Goal: Task Accomplishment & Management: Manage account settings

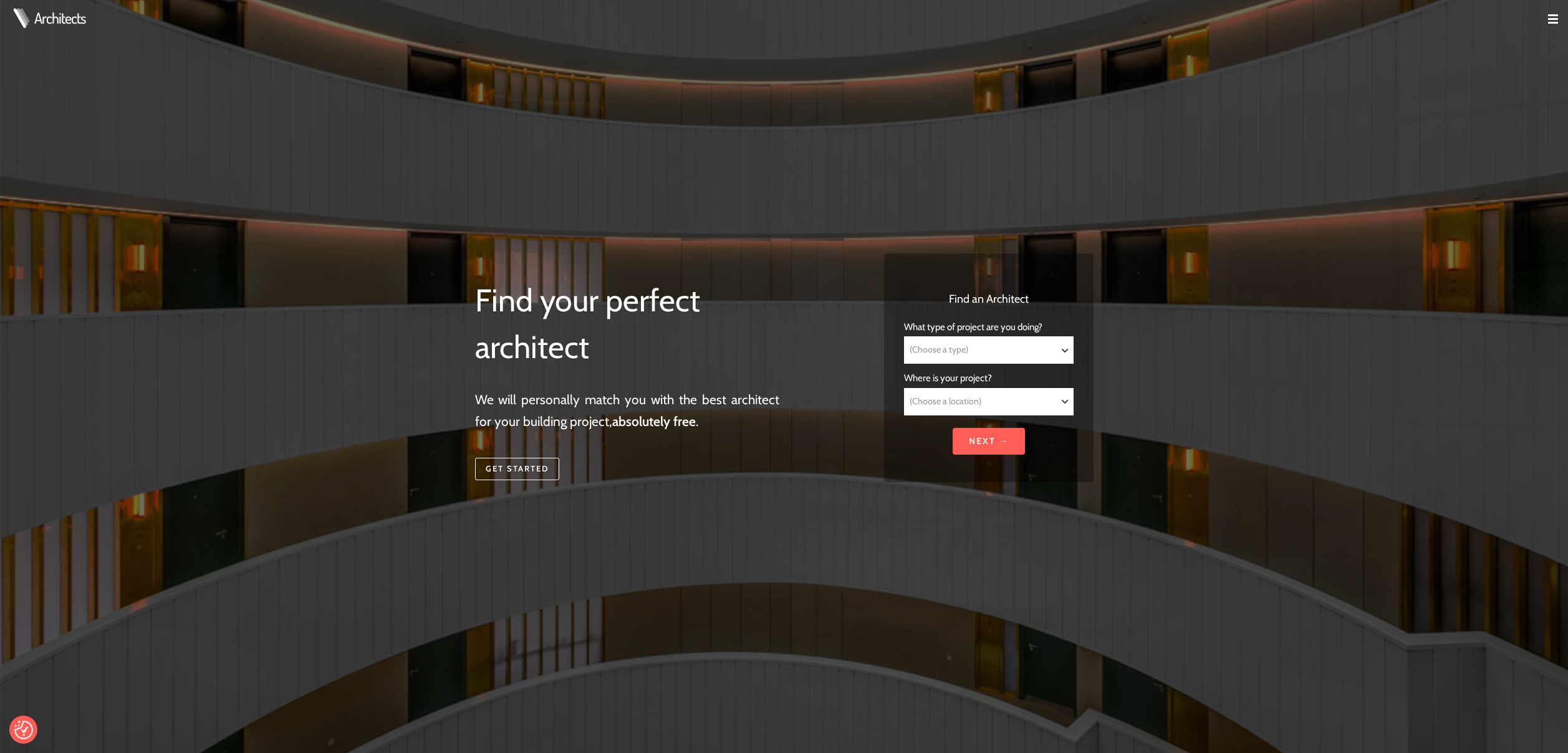
click at [1548, 17] on img at bounding box center [1553, 20] width 10 height 10
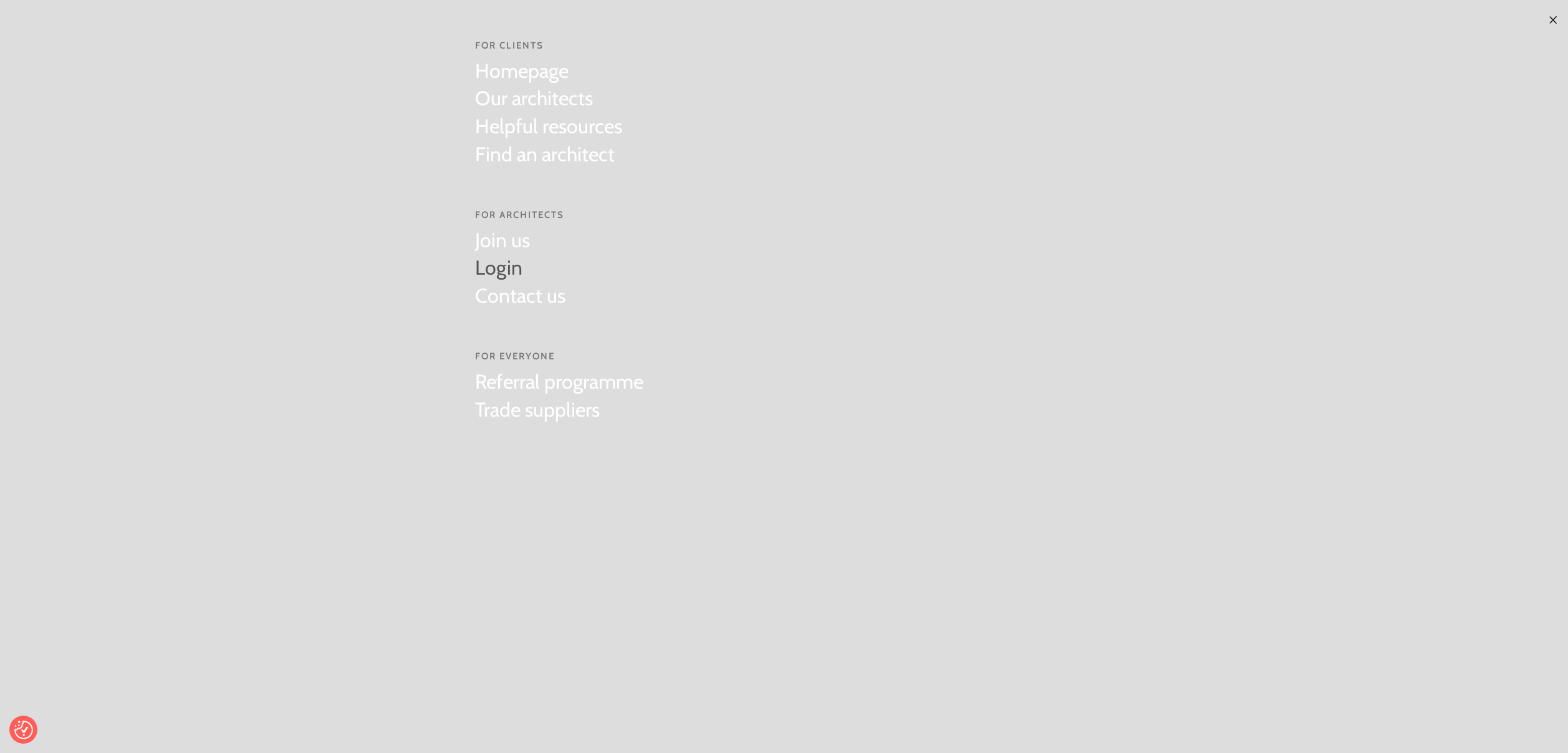
click at [528, 267] on link "Login" at bounding box center [520, 268] width 91 height 28
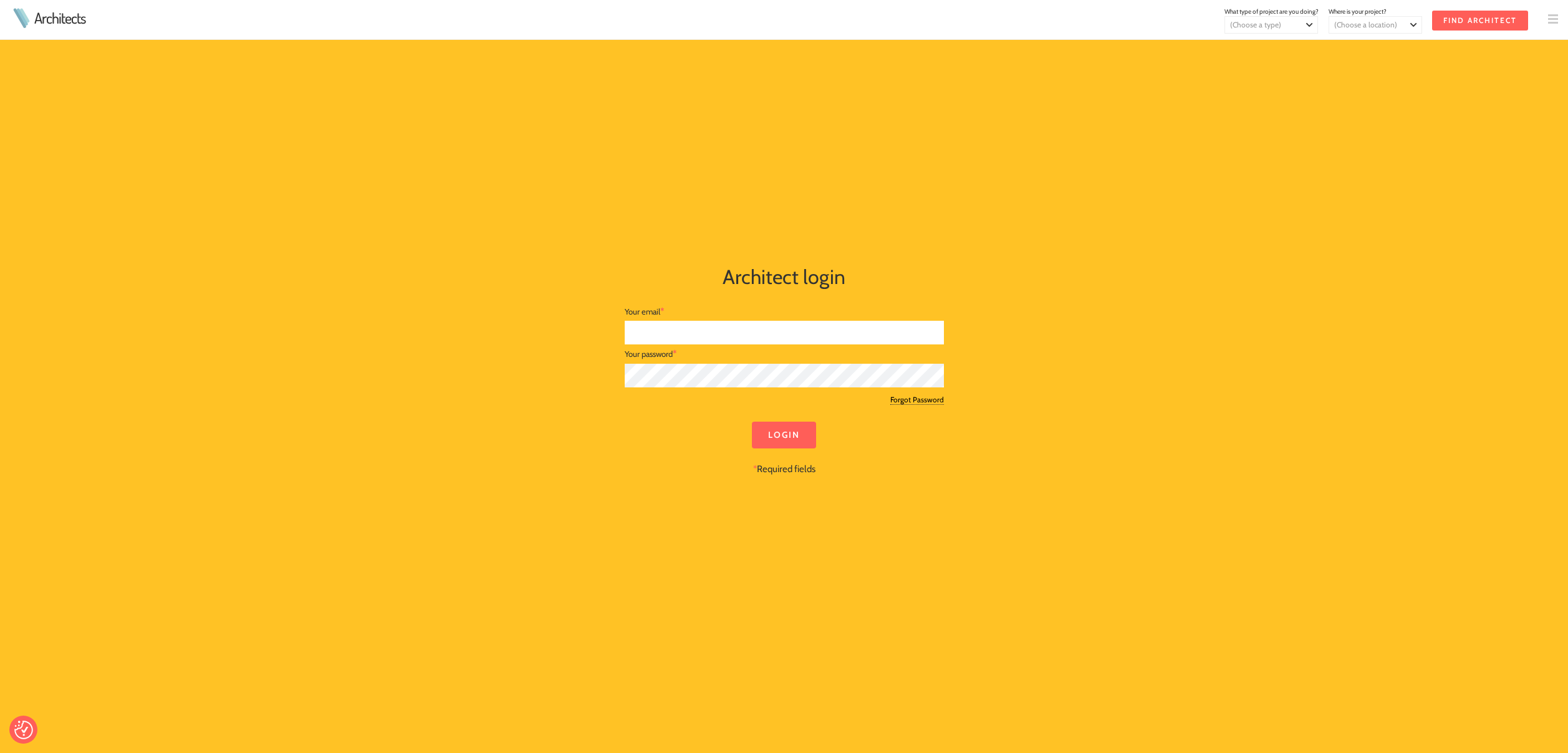
click at [746, 330] on input "text" at bounding box center [784, 333] width 319 height 25
type input "aleksa@aleksaglancydesign.com"
click at [751, 421] on input "Login" at bounding box center [783, 434] width 64 height 27
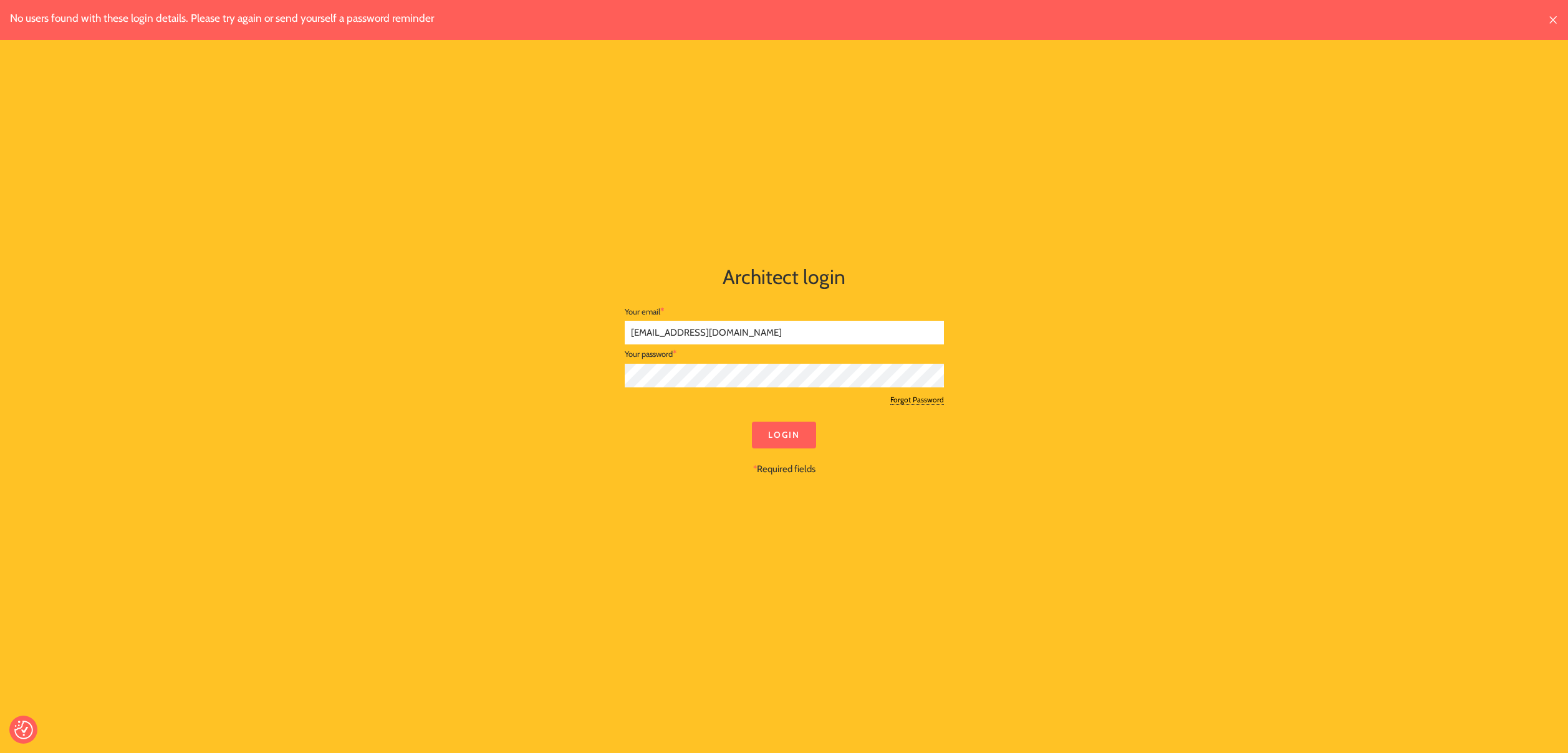
click at [751, 421] on input "Login" at bounding box center [783, 434] width 64 height 27
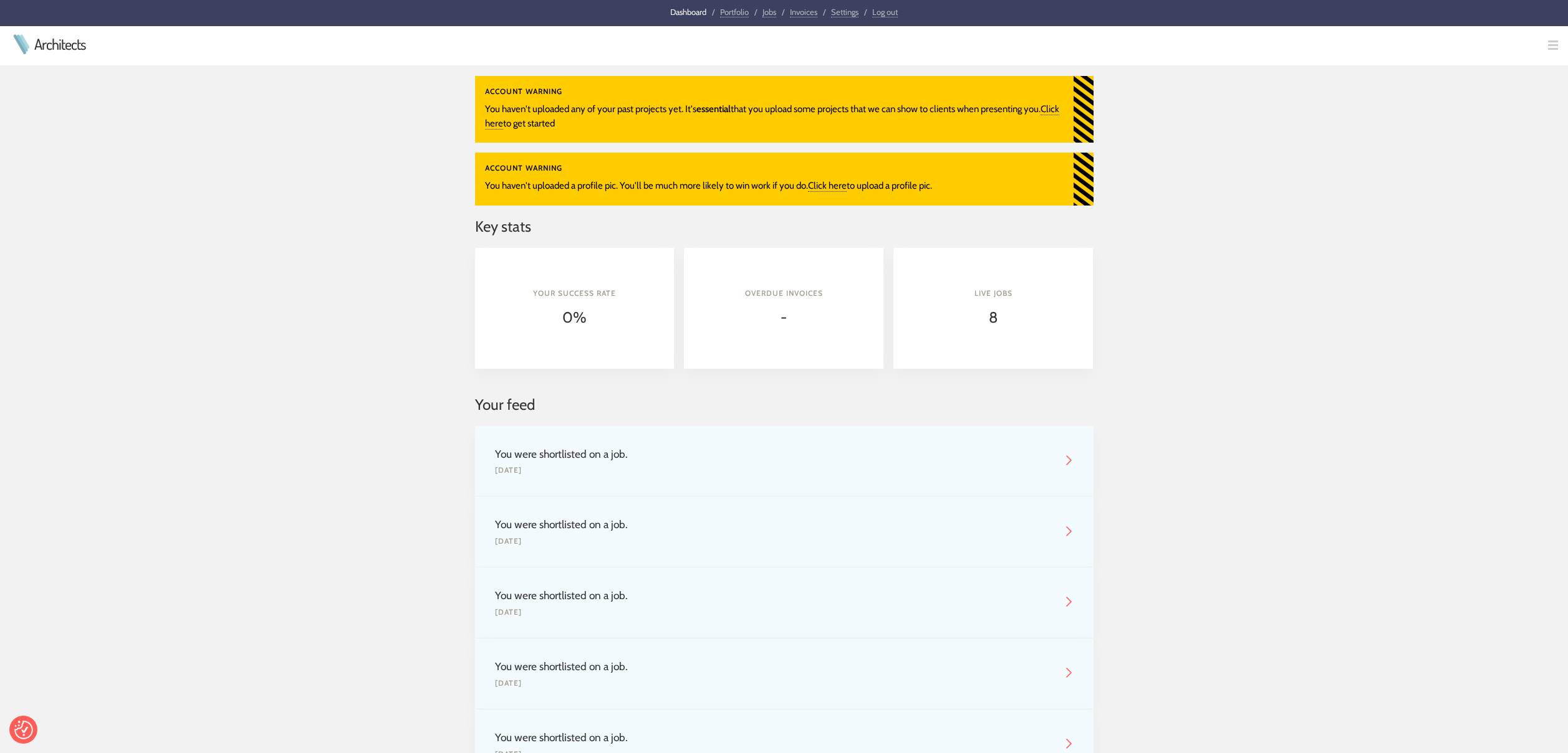
click at [846, 476] on div "Tue, 06 May 2025" at bounding box center [774, 470] width 559 height 11
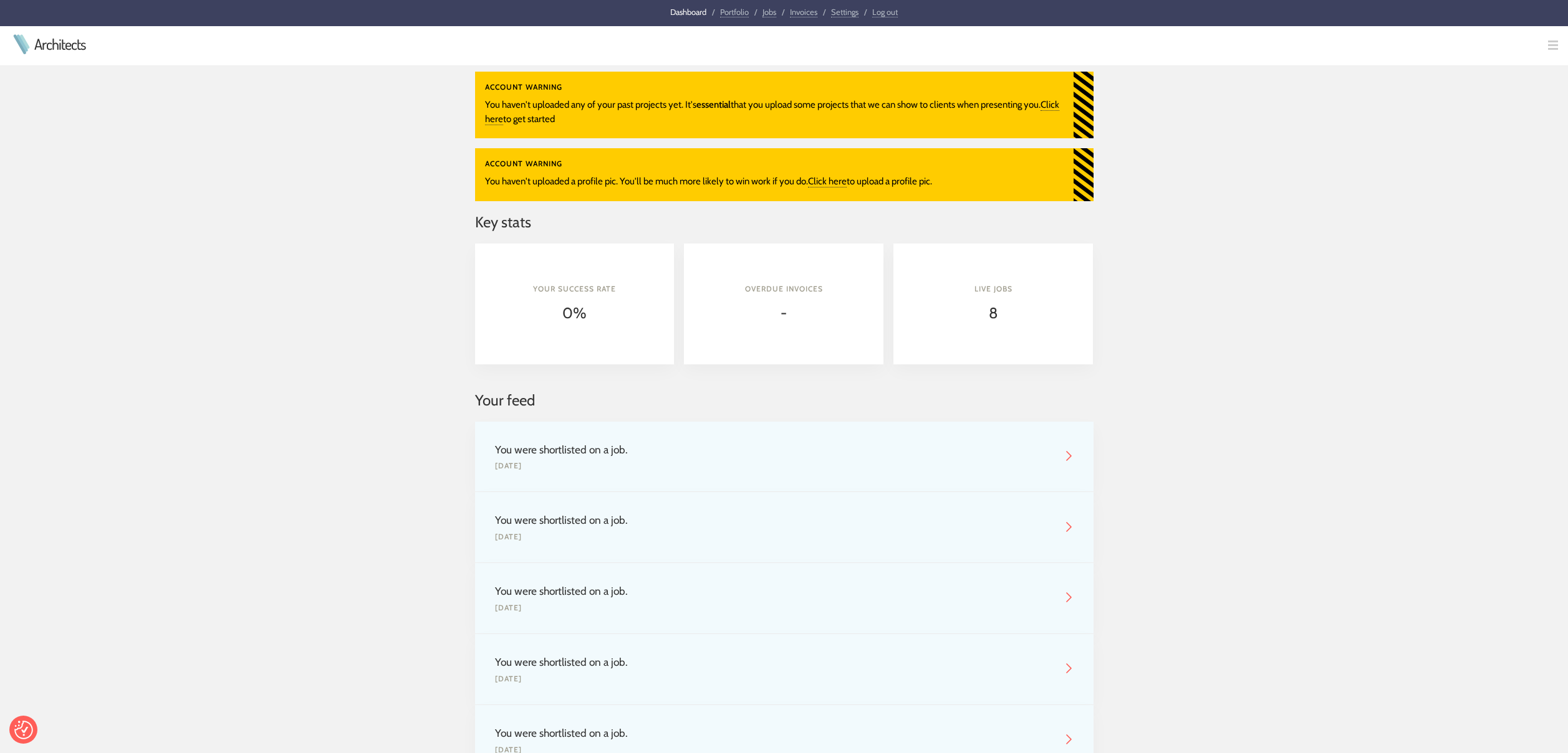
click at [637, 462] on td "You were shortlisted on a job. Tue, 06 May 2025" at bounding box center [774, 457] width 559 height 31
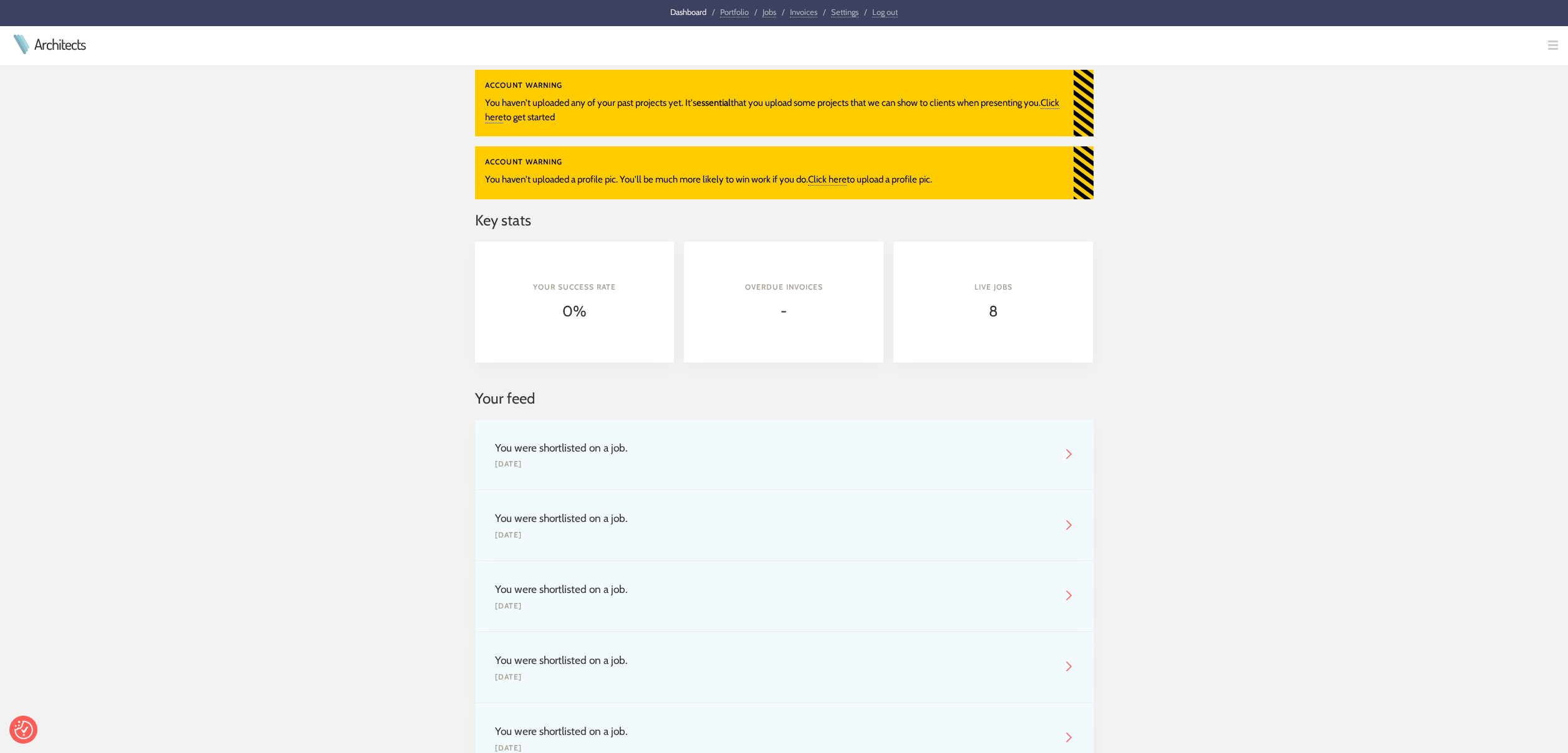
scroll to position [8, 0]
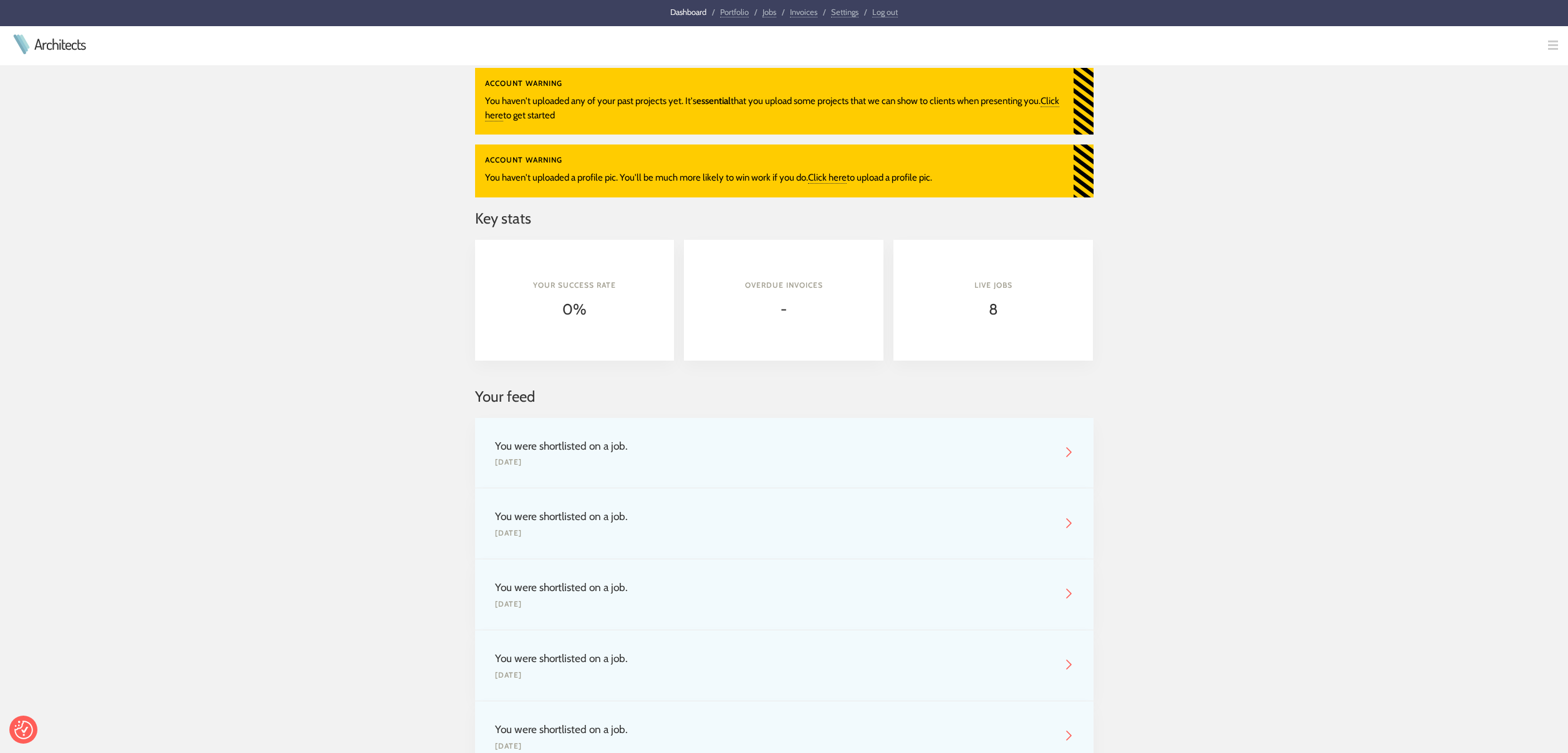
click at [1065, 456] on img at bounding box center [1068, 452] width 10 height 10
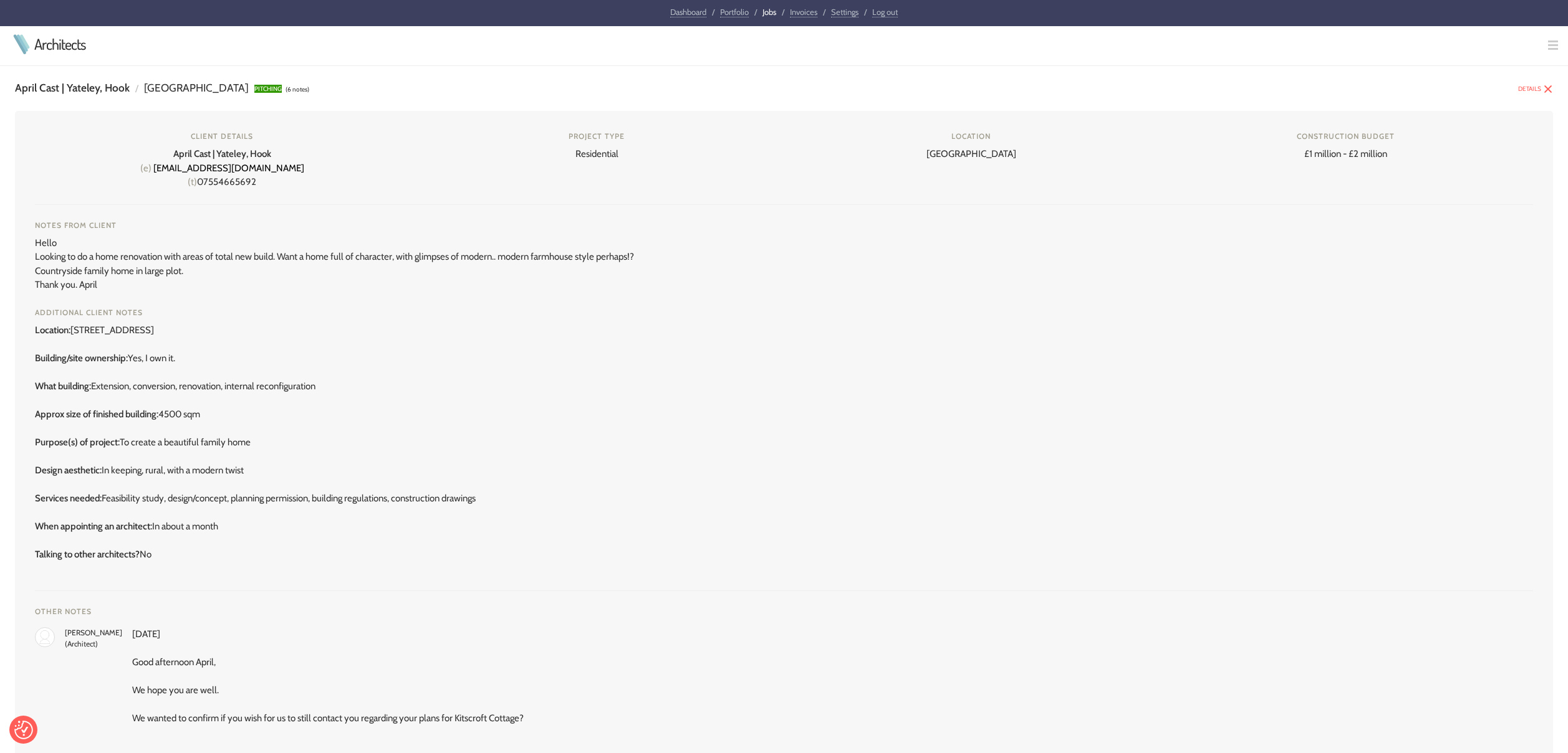
scroll to position [194, 0]
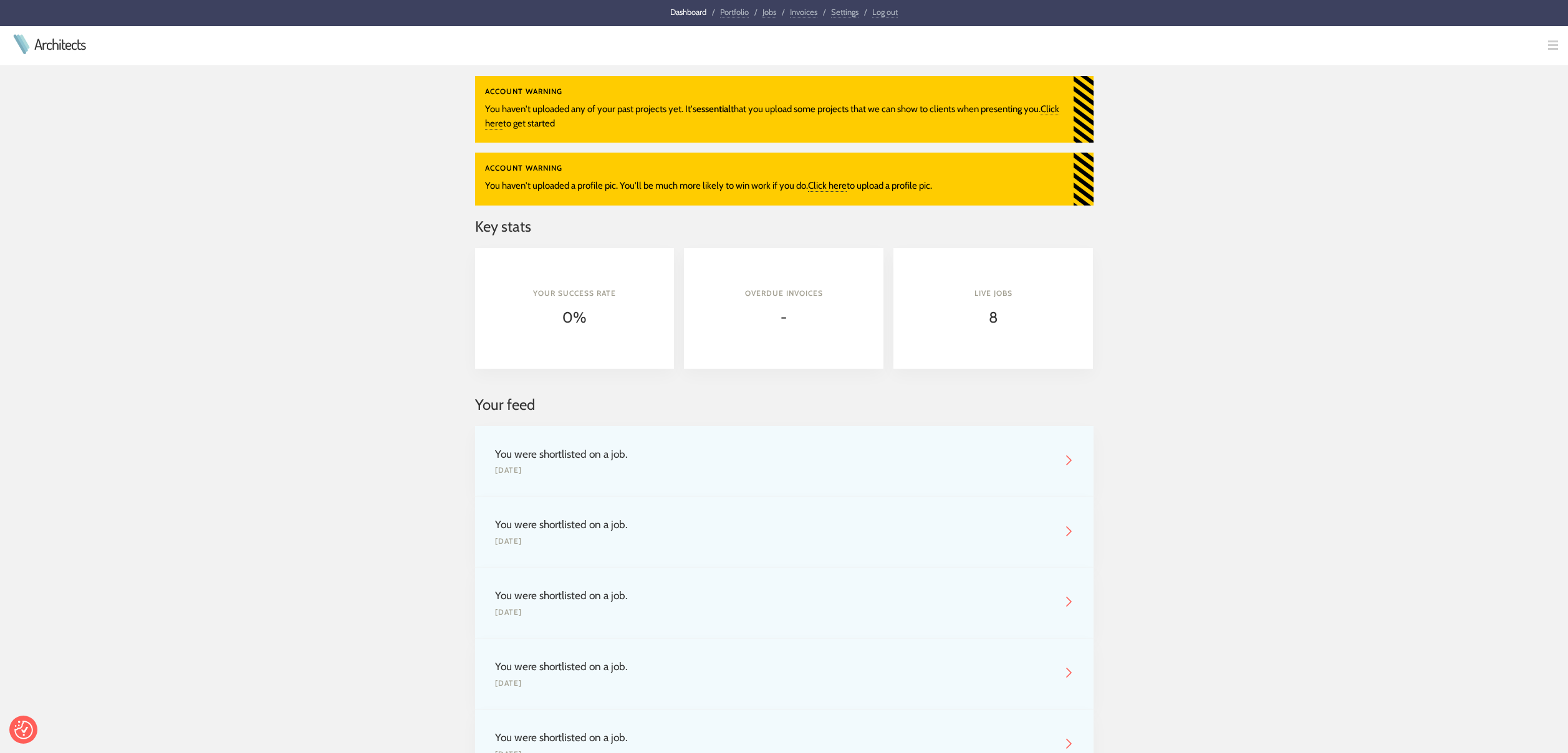
scroll to position [27, 0]
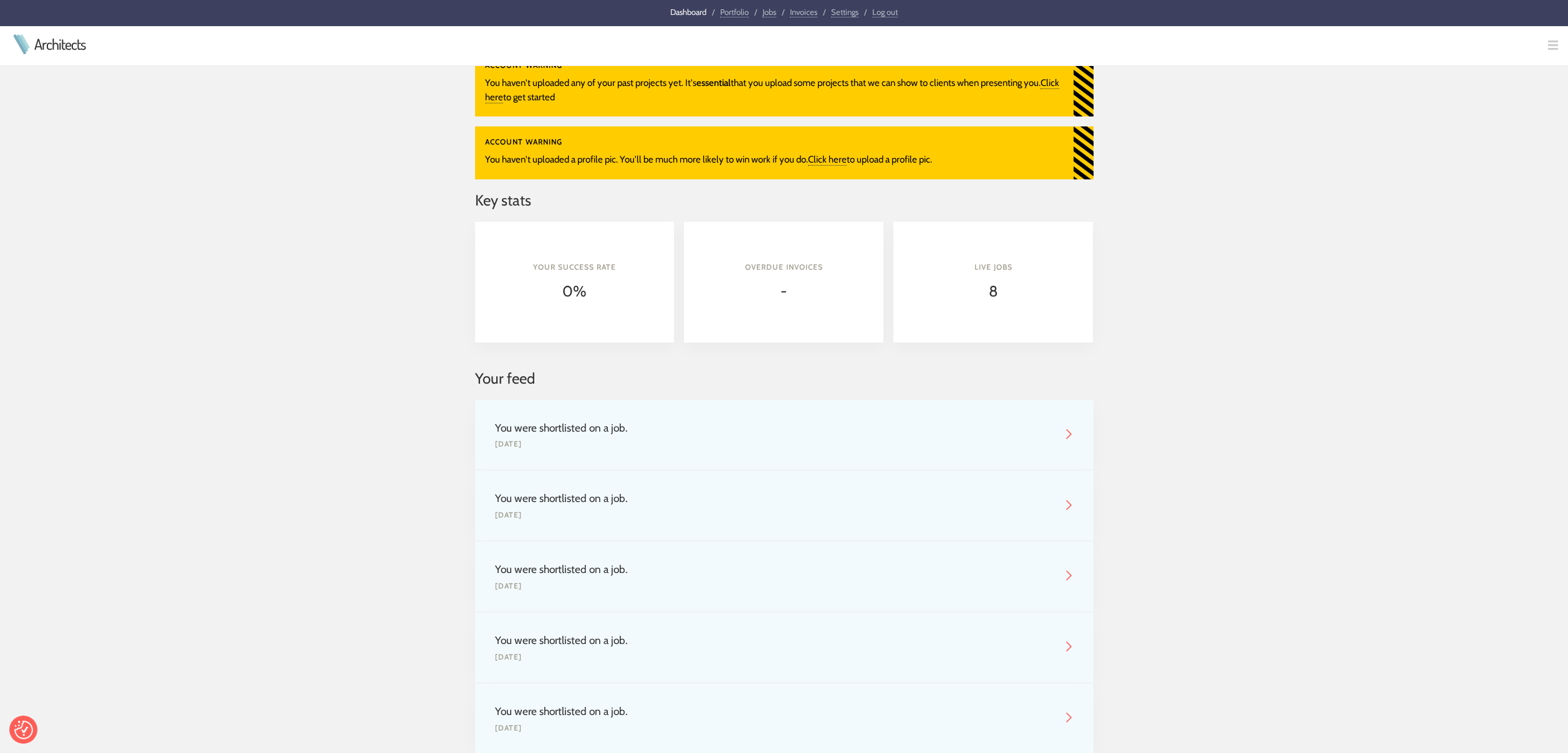
click at [644, 511] on div "[DATE]" at bounding box center [774, 514] width 559 height 11
drag, startPoint x: 566, startPoint y: 500, endPoint x: 644, endPoint y: 503, distance: 78.1
click at [566, 501] on div "You were shortlisted on a job." at bounding box center [774, 498] width 559 height 16
click at [1068, 507] on img at bounding box center [1068, 505] width 10 height 10
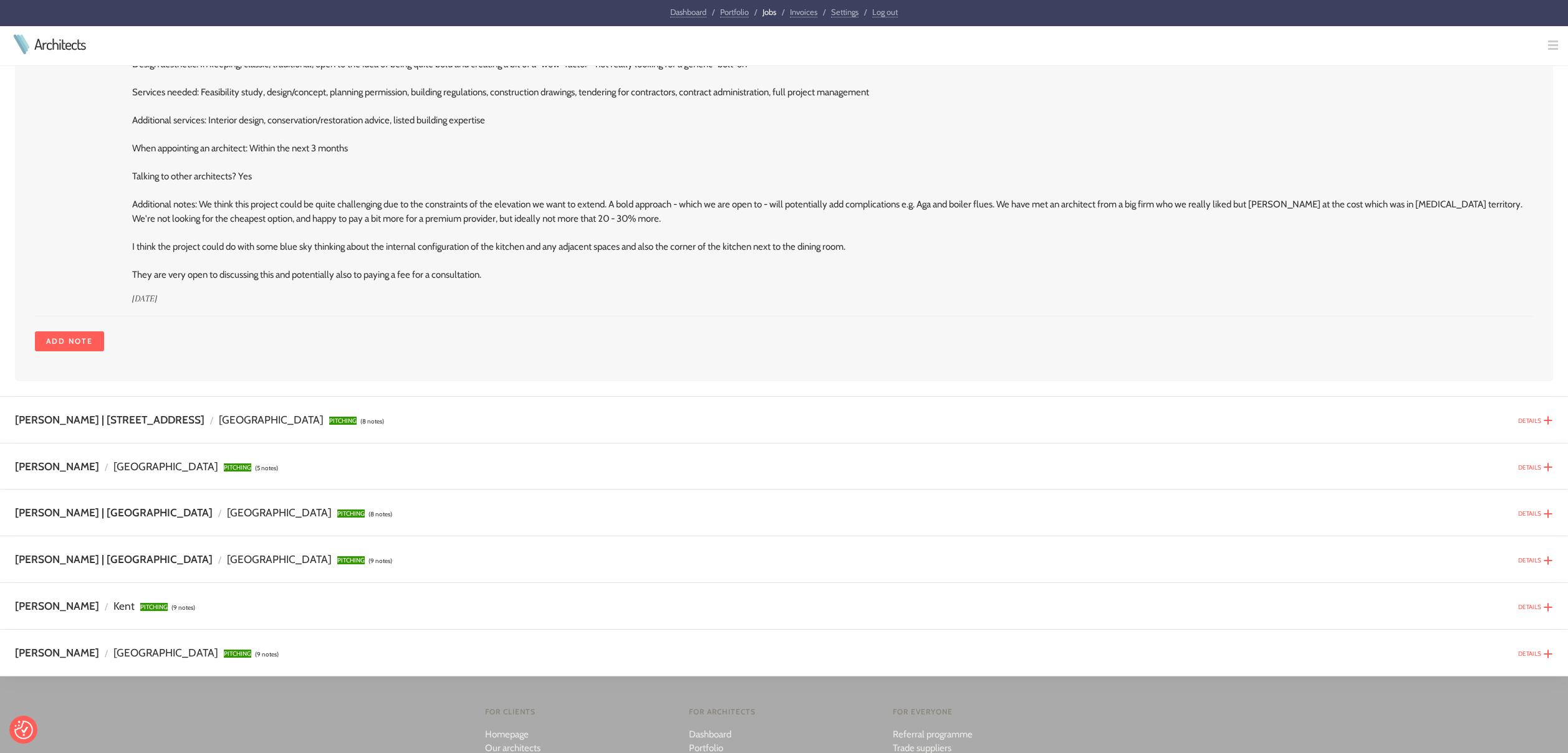
scroll to position [3611, 0]
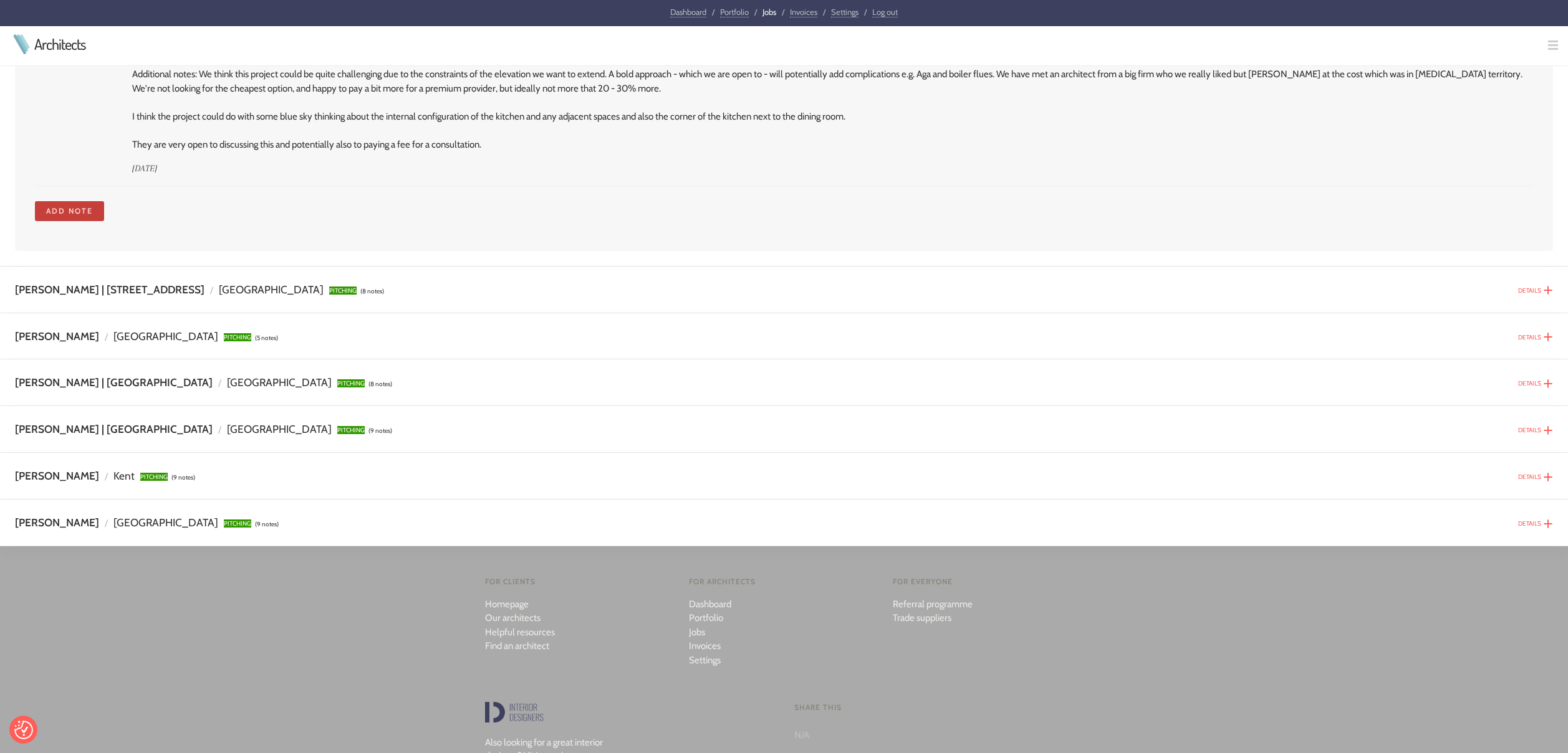
click at [70, 201] on link "Add note" at bounding box center [69, 211] width 69 height 20
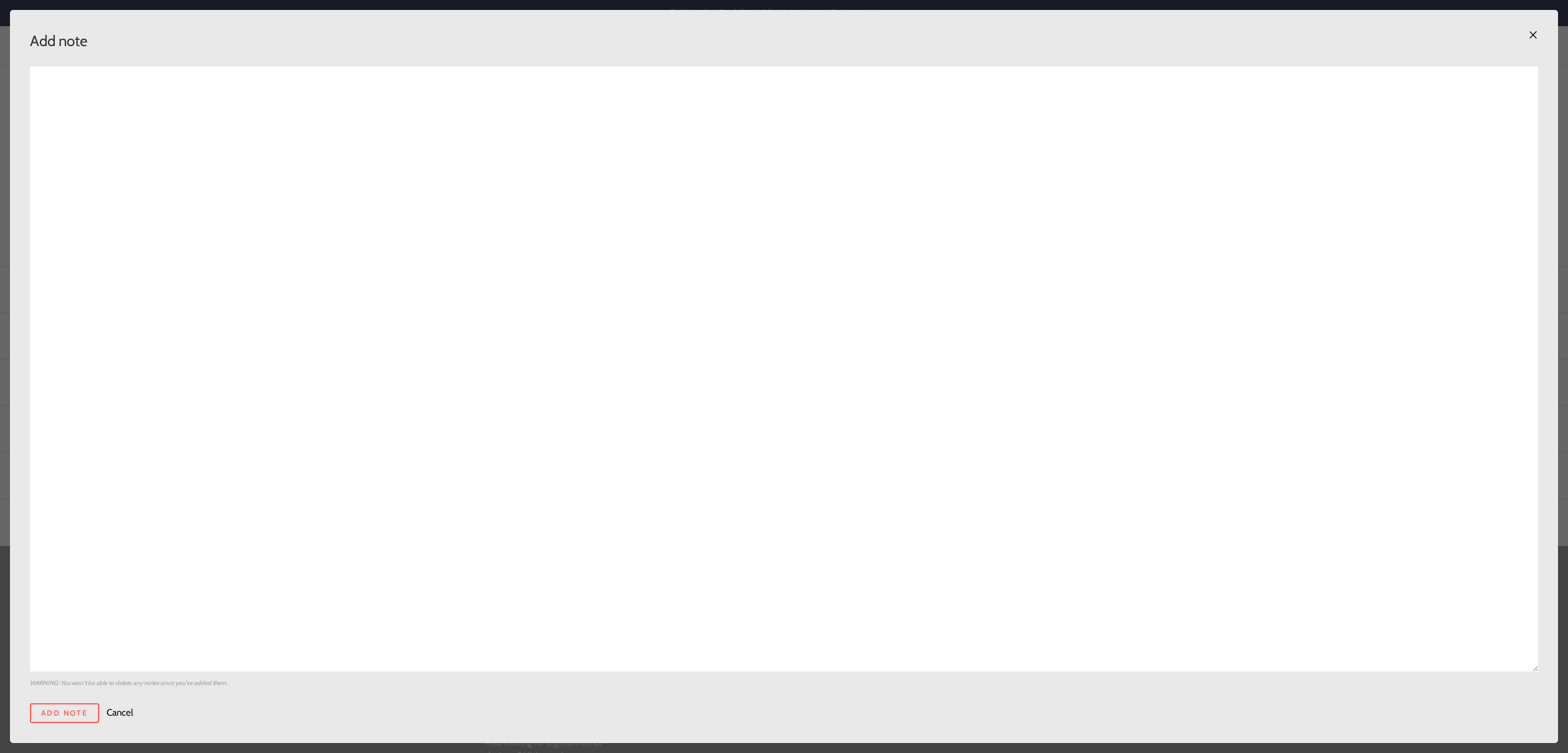
click at [527, 266] on textarea at bounding box center [783, 369] width 1508 height 605
paste textarea "Hi Aleksa I’m trying to pick this up again now - unfortunately we’ve had furthe…"
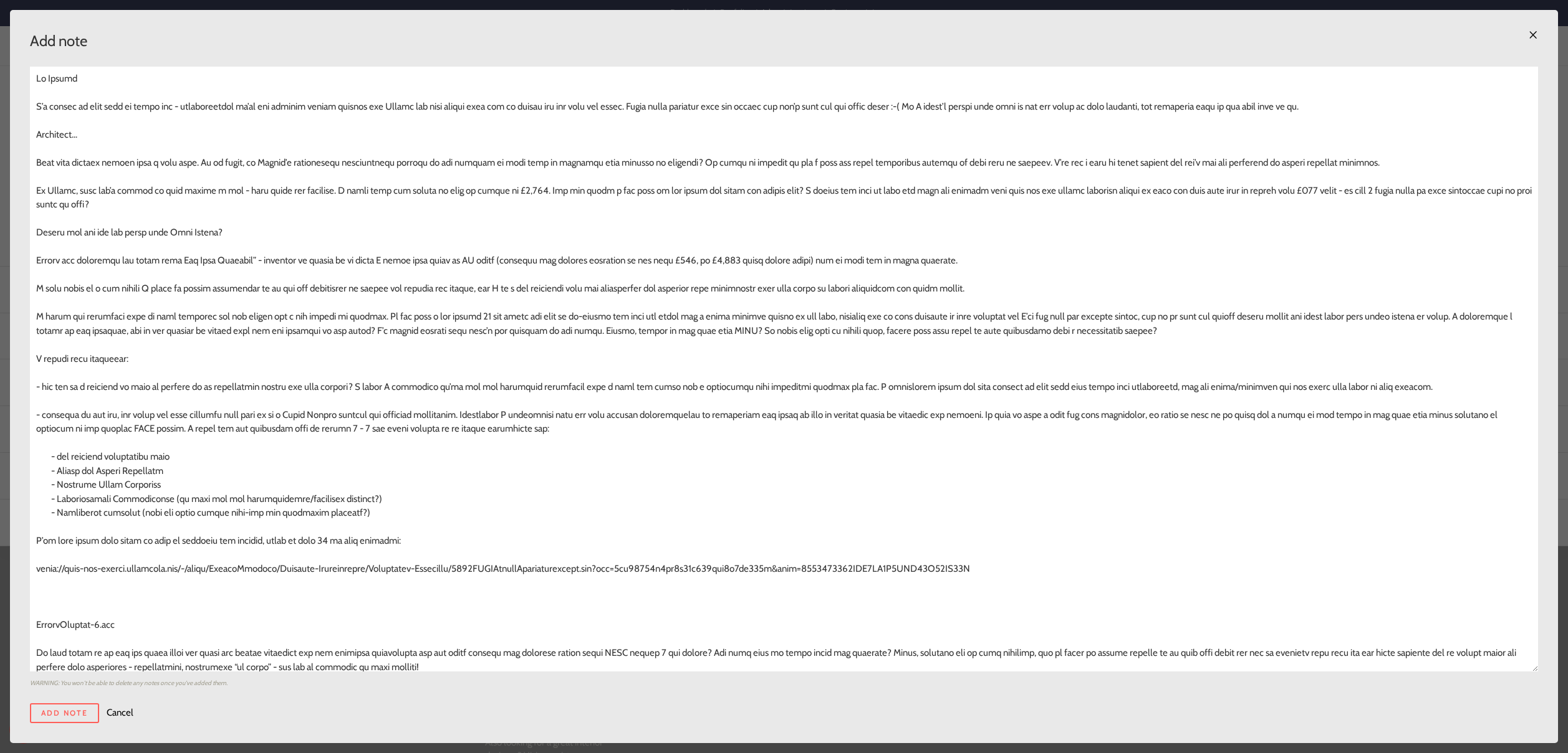
scroll to position [562, 0]
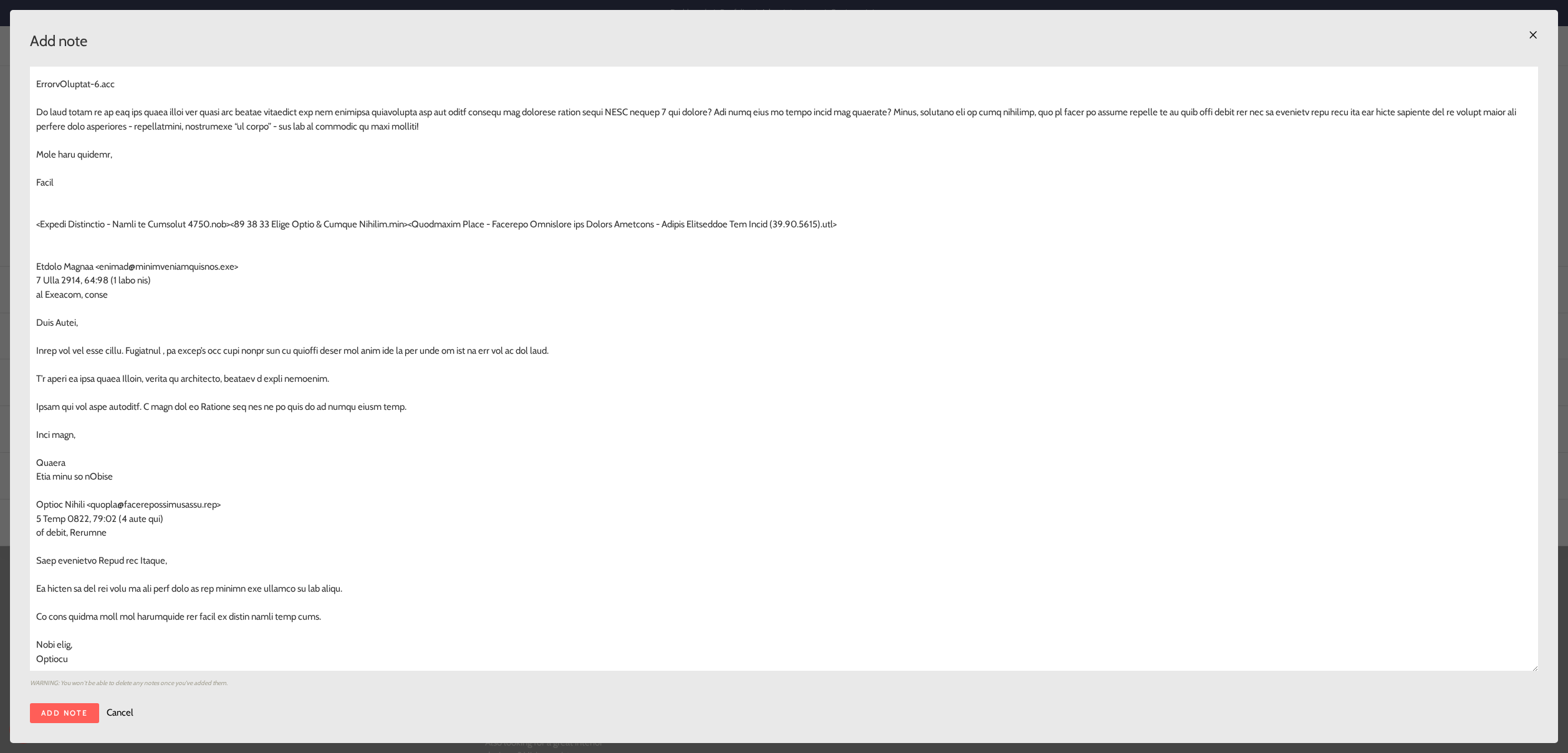
type textarea "Hi Aleksa I’m trying to pick this up again now - unfortunately we’ve had furthe…"
click at [84, 709] on input "Add note" at bounding box center [64, 714] width 69 height 20
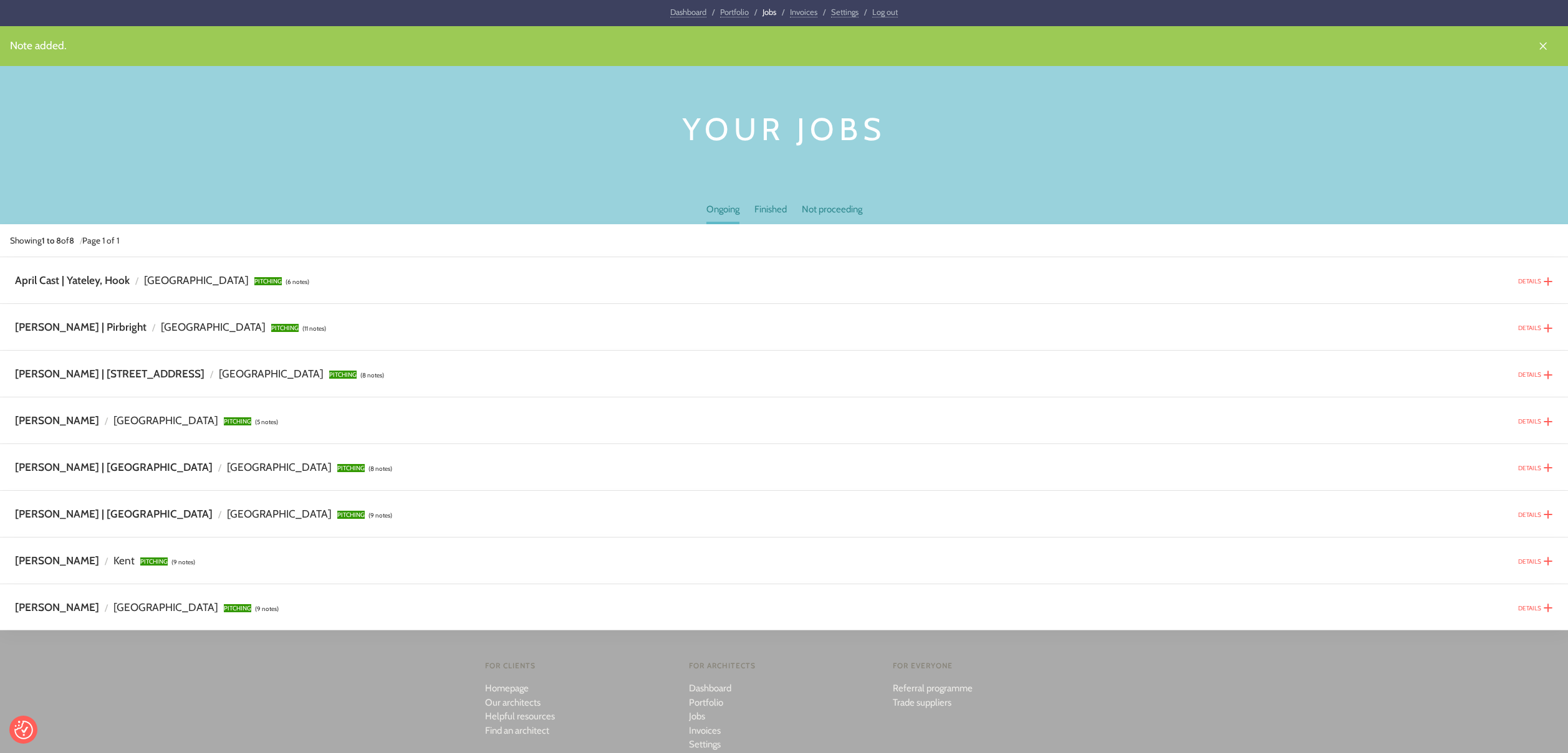
click at [1547, 608] on img at bounding box center [1547, 608] width 10 height 10
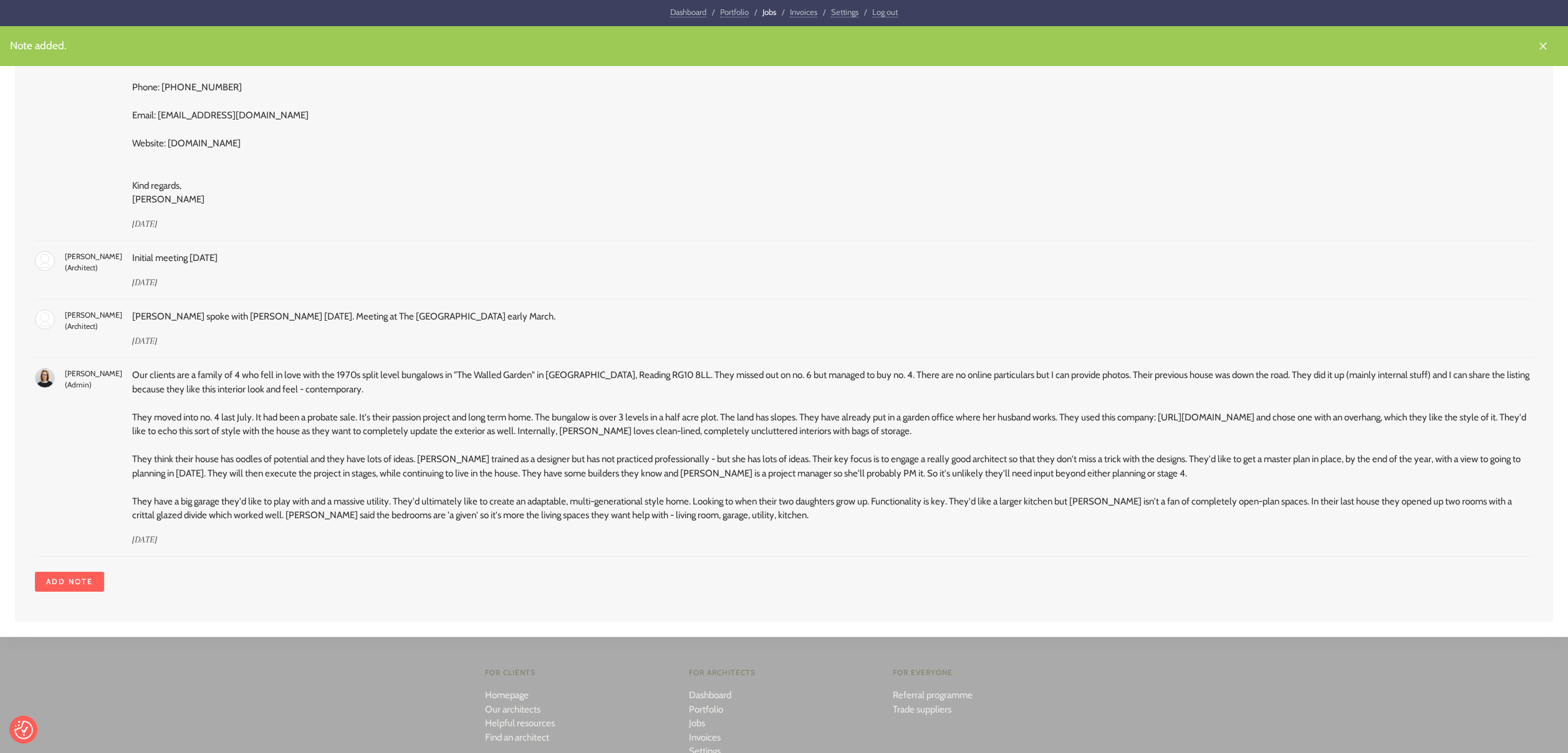
scroll to position [2723, 0]
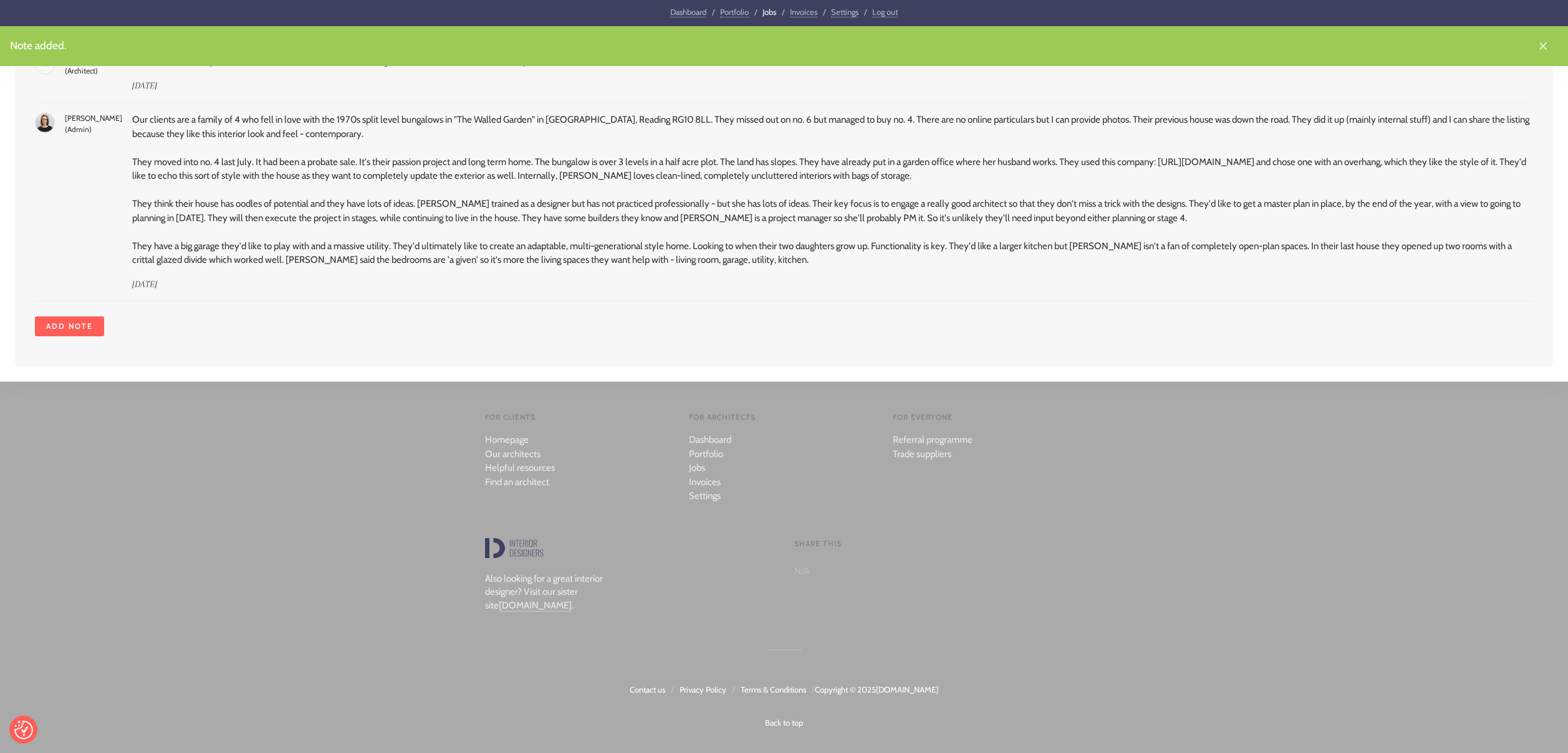
click at [50, 324] on link "Add note" at bounding box center [69, 327] width 69 height 20
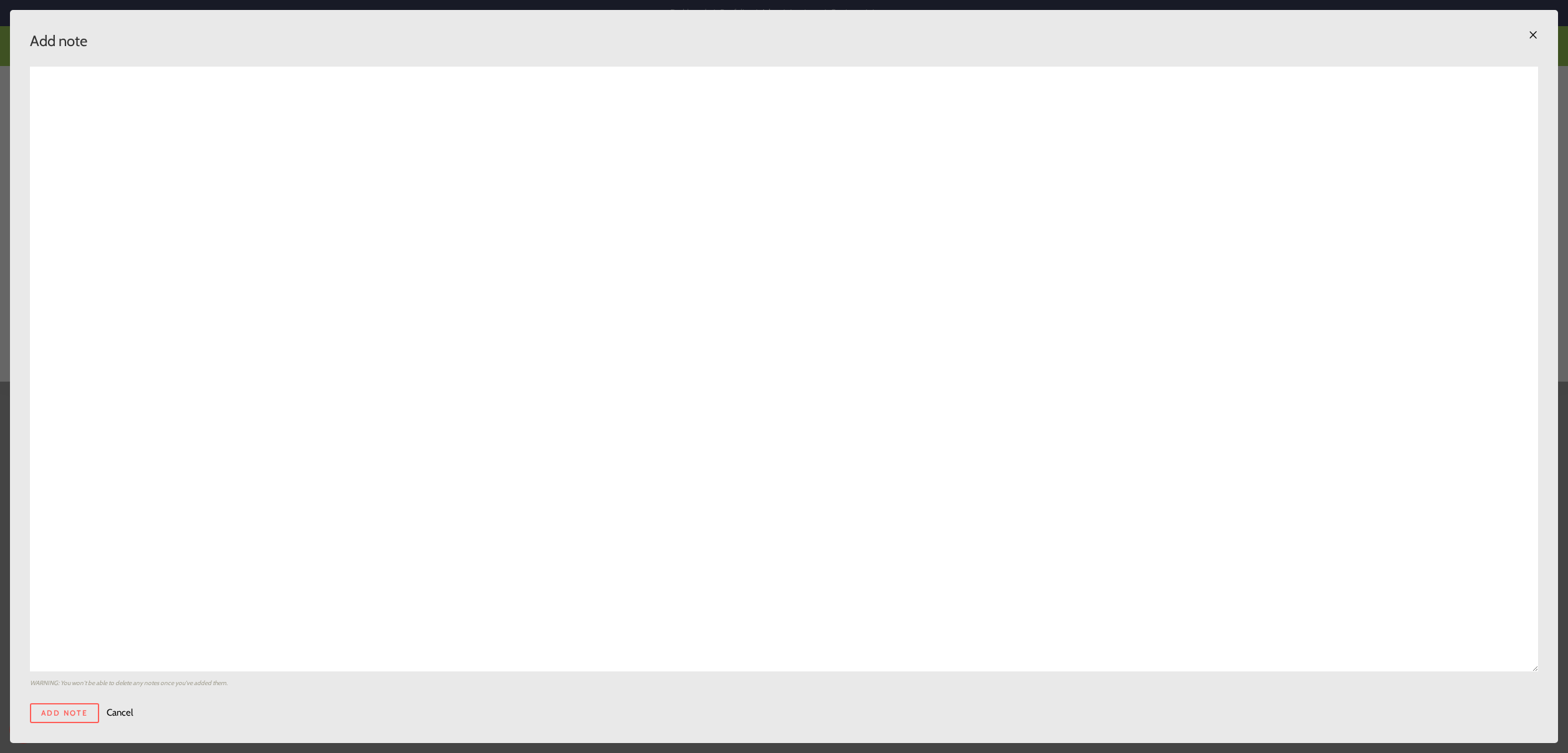
click at [192, 105] on textarea at bounding box center [783, 369] width 1508 height 605
paste textarea "Aleksa Glancy <aleksa@aleksaglancydesign.com> Wed 10 Sept, 14:04 (23 hours ago)…"
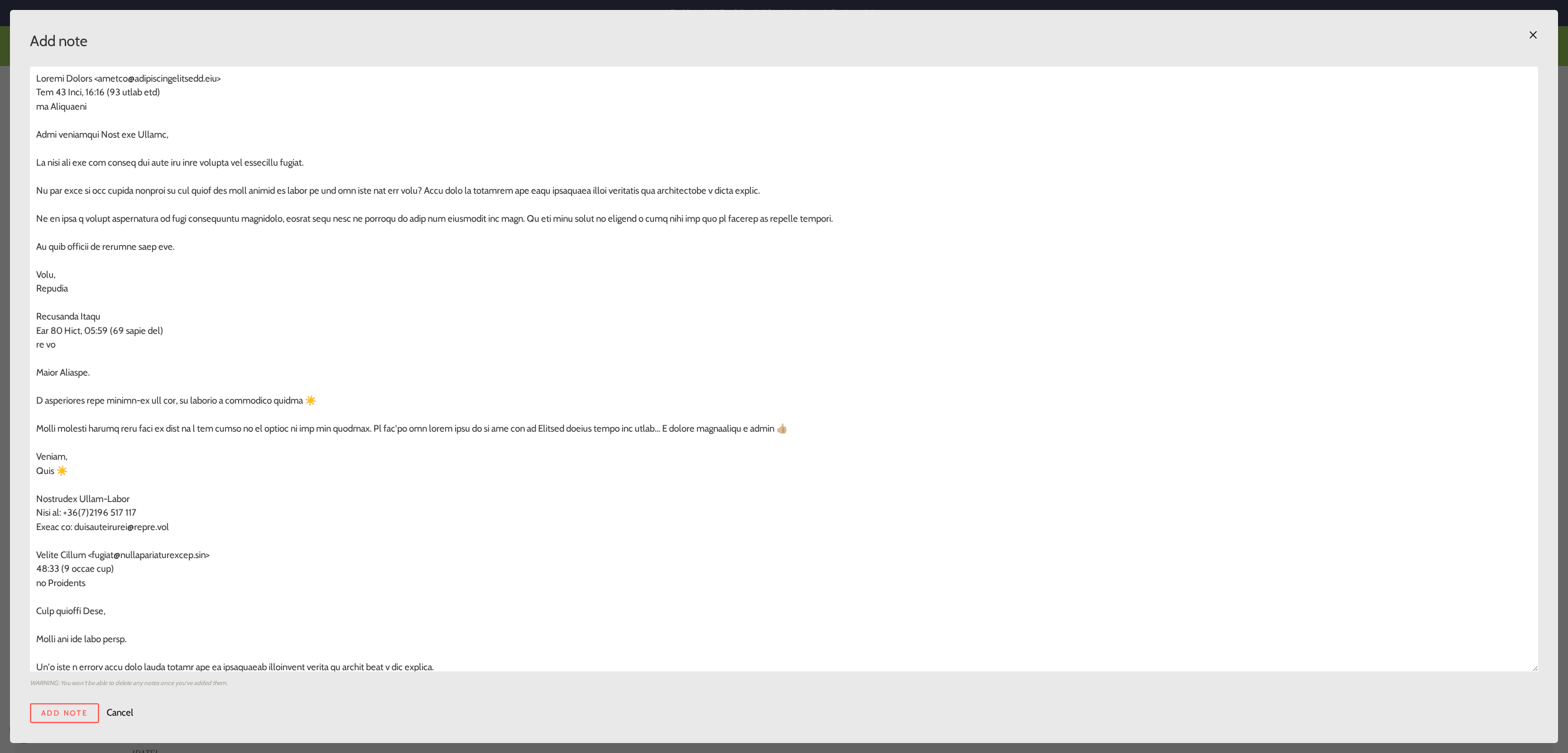
scroll to position [2053, 0]
type textarea "Aleksa Glancy <aleksa@aleksaglancydesign.com> Wed 10 Sept, 14:04 (23 hours ago)…"
click at [74, 715] on input "Add note" at bounding box center [64, 714] width 69 height 20
